Goal: Transaction & Acquisition: Purchase product/service

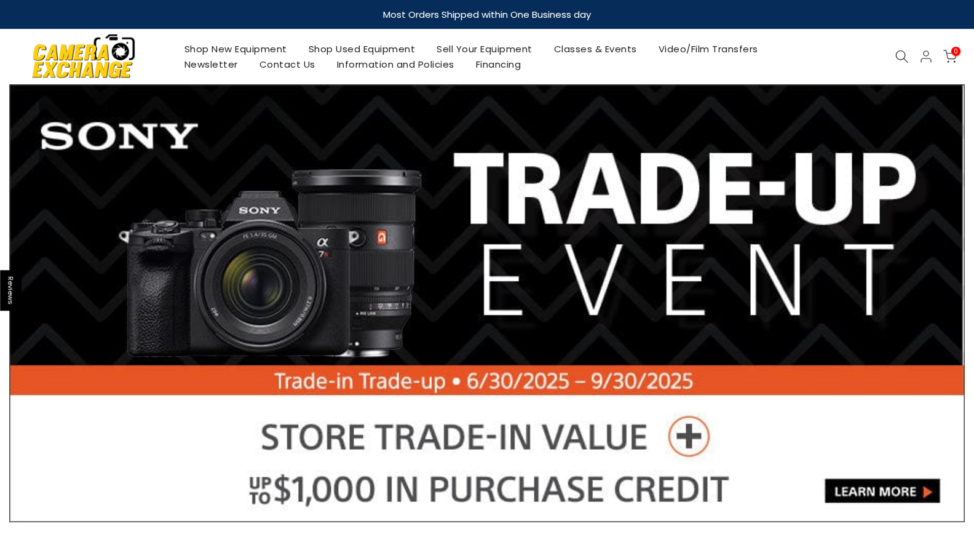
click at [350, 50] on link "Shop Used Equipment" at bounding box center [362, 48] width 128 height 15
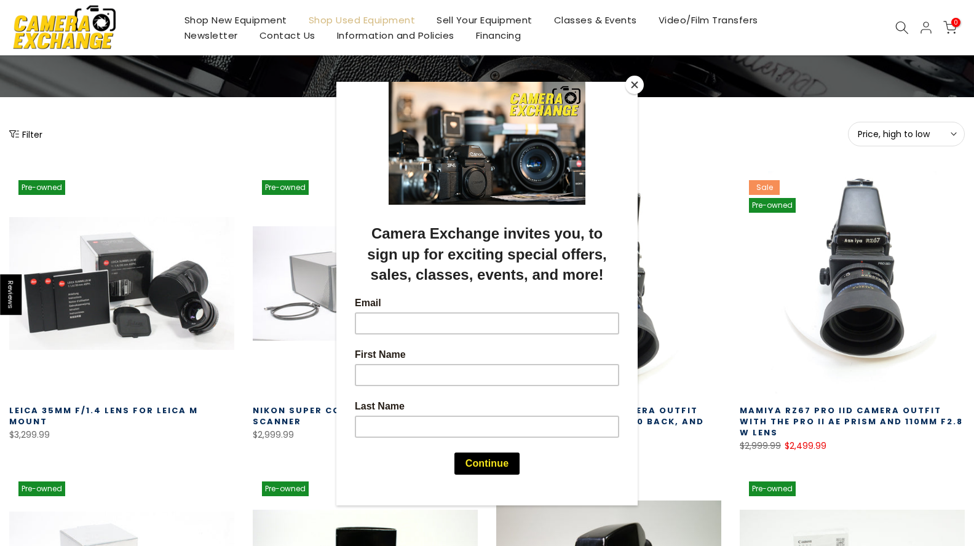
scroll to position [184, 0]
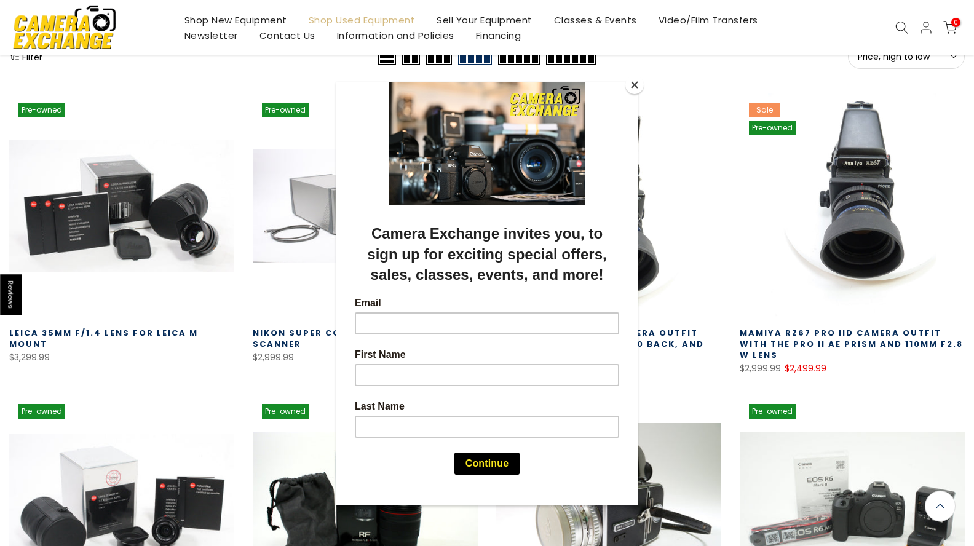
click at [633, 84] on button "Close" at bounding box center [634, 85] width 18 height 18
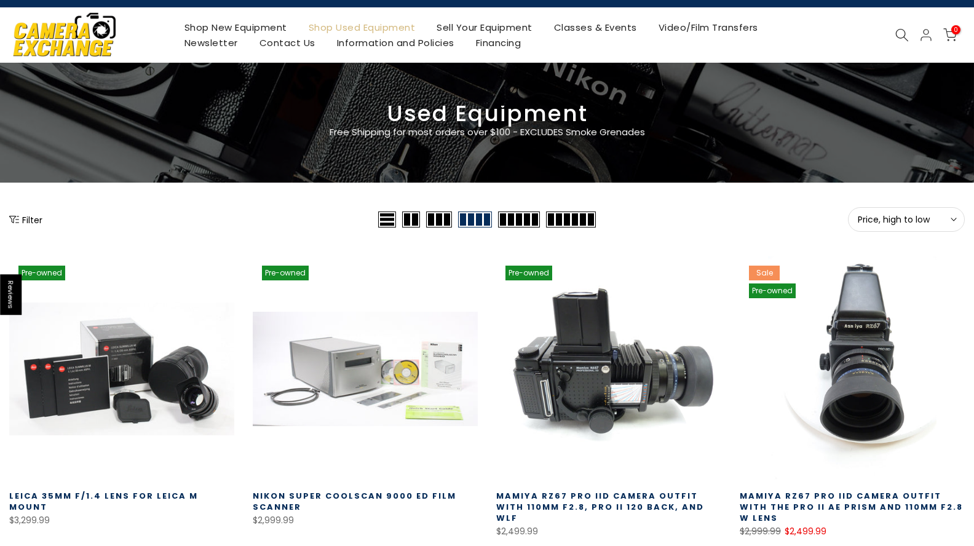
scroll to position [0, 0]
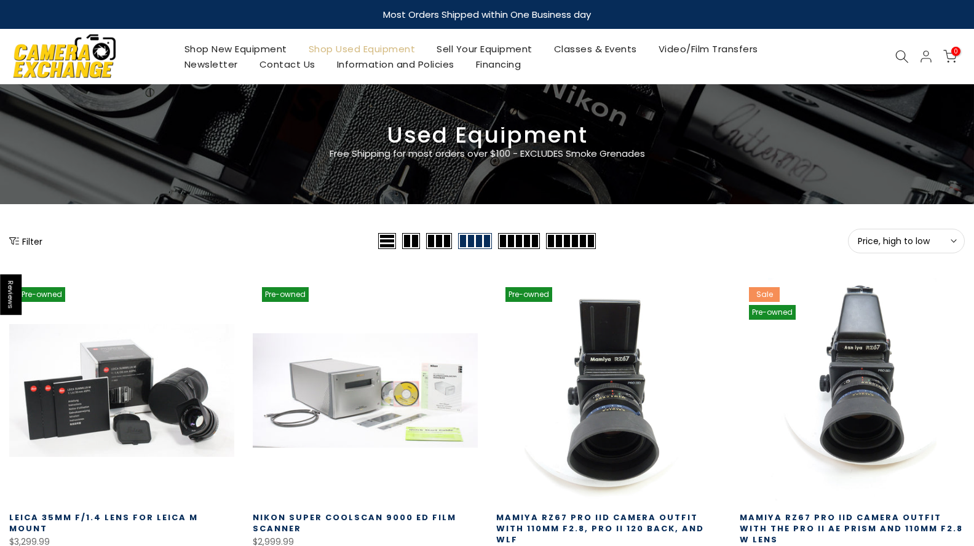
click at [907, 54] on icon at bounding box center [902, 57] width 14 height 14
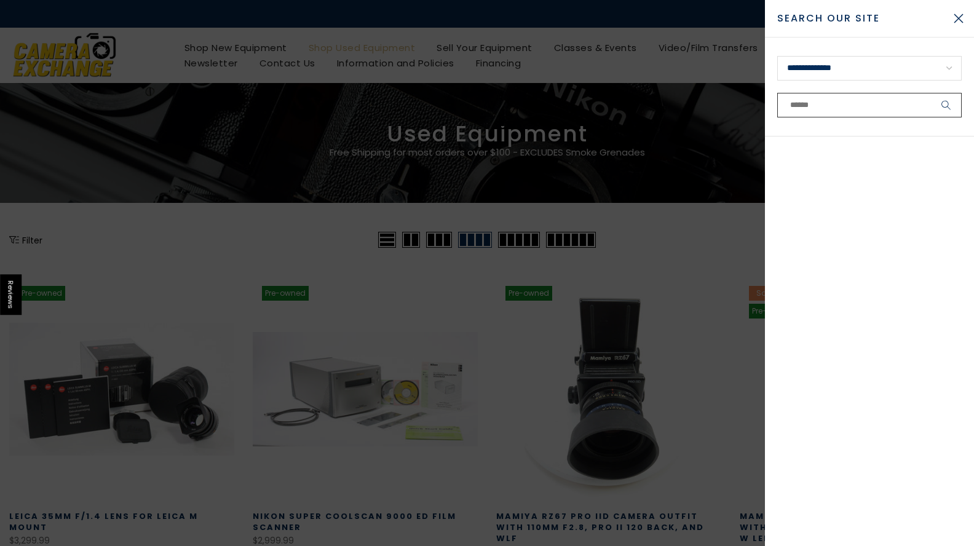
click at [808, 109] on input "text" at bounding box center [869, 105] width 184 height 25
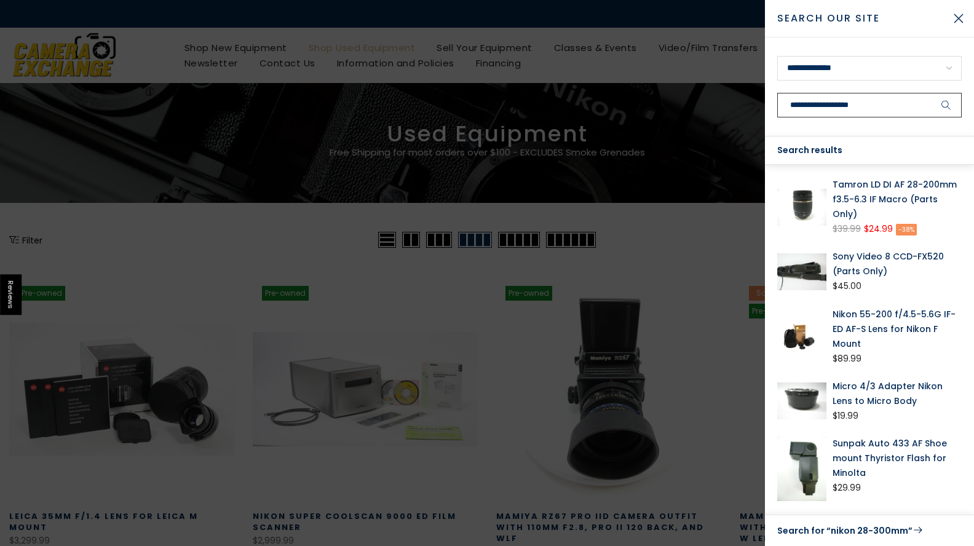
type input "**********"
click at [931, 93] on button "submit" at bounding box center [946, 105] width 31 height 25
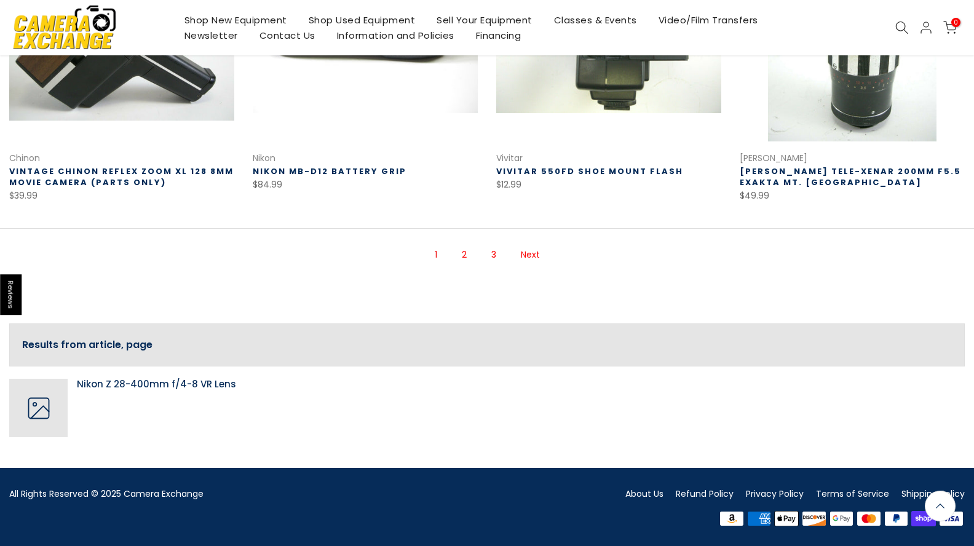
scroll to position [954, 0]
